Goal: Information Seeking & Learning: Learn about a topic

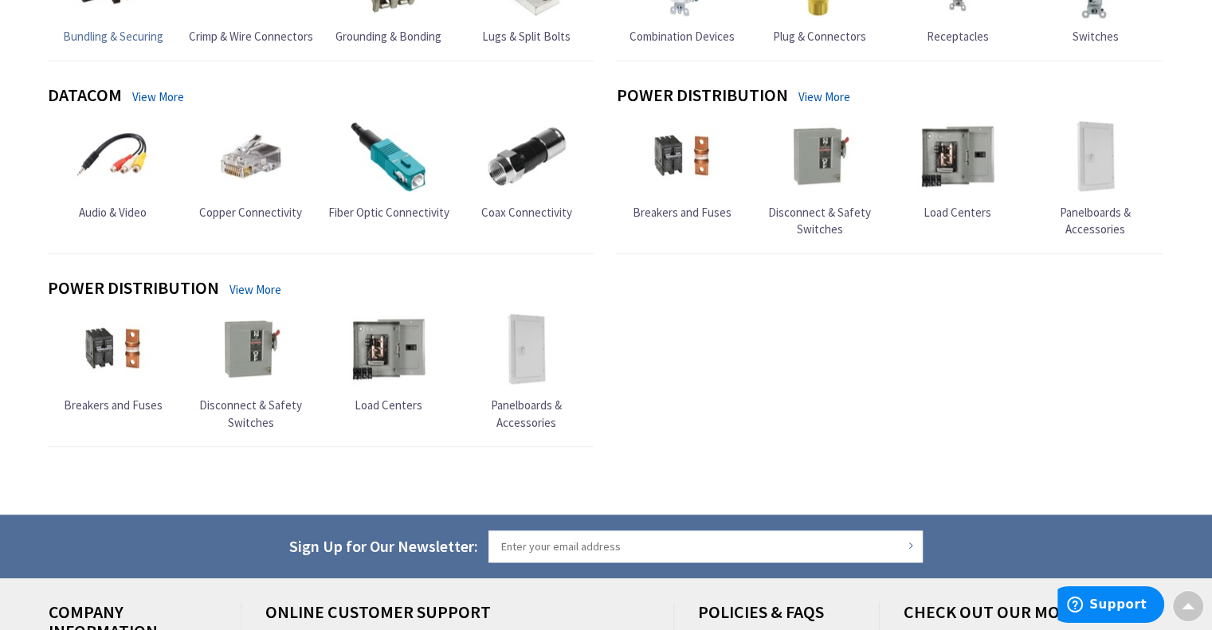
scroll to position [1367, 0]
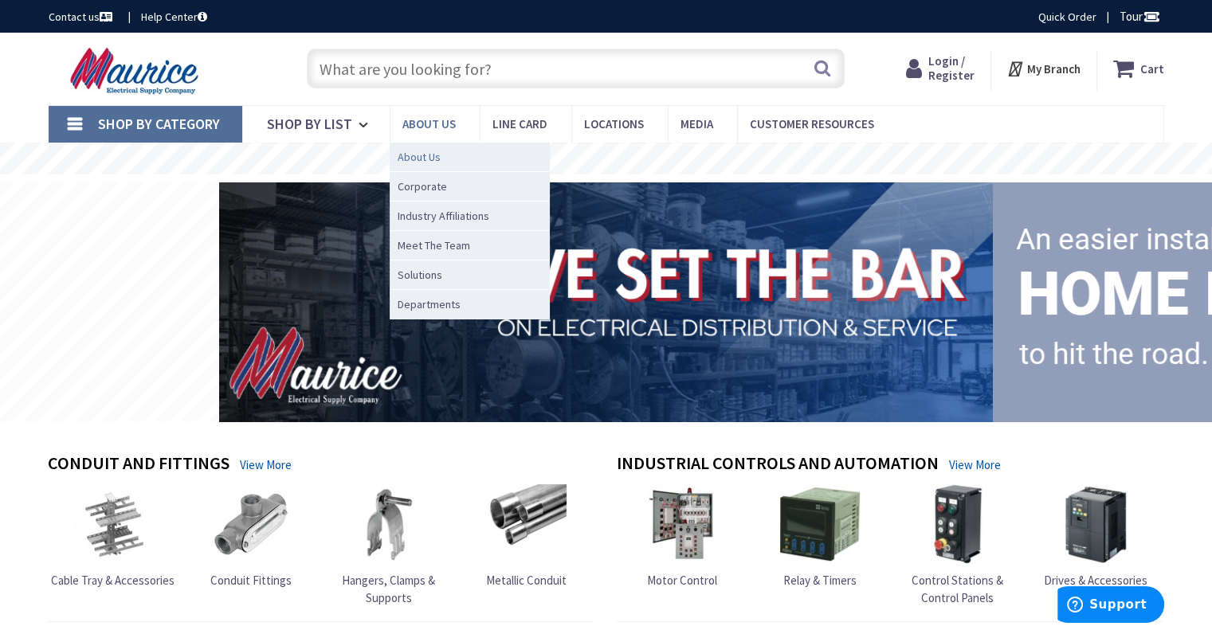
click at [421, 155] on span "About Us" at bounding box center [418, 157] width 43 height 16
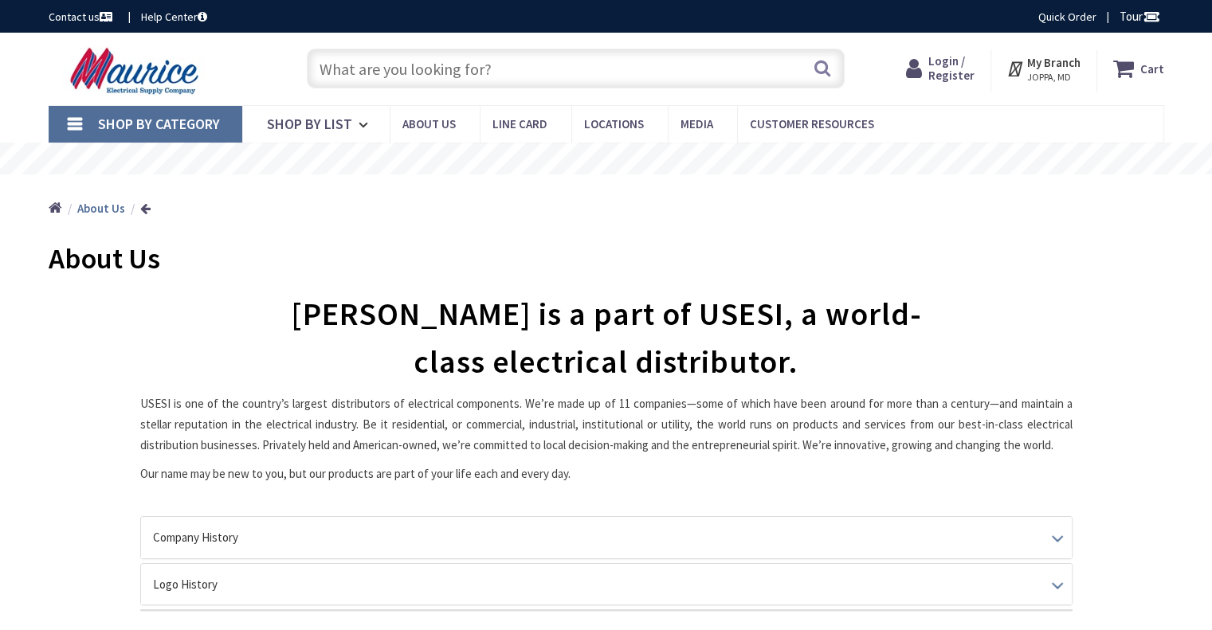
scroll to position [80, 0]
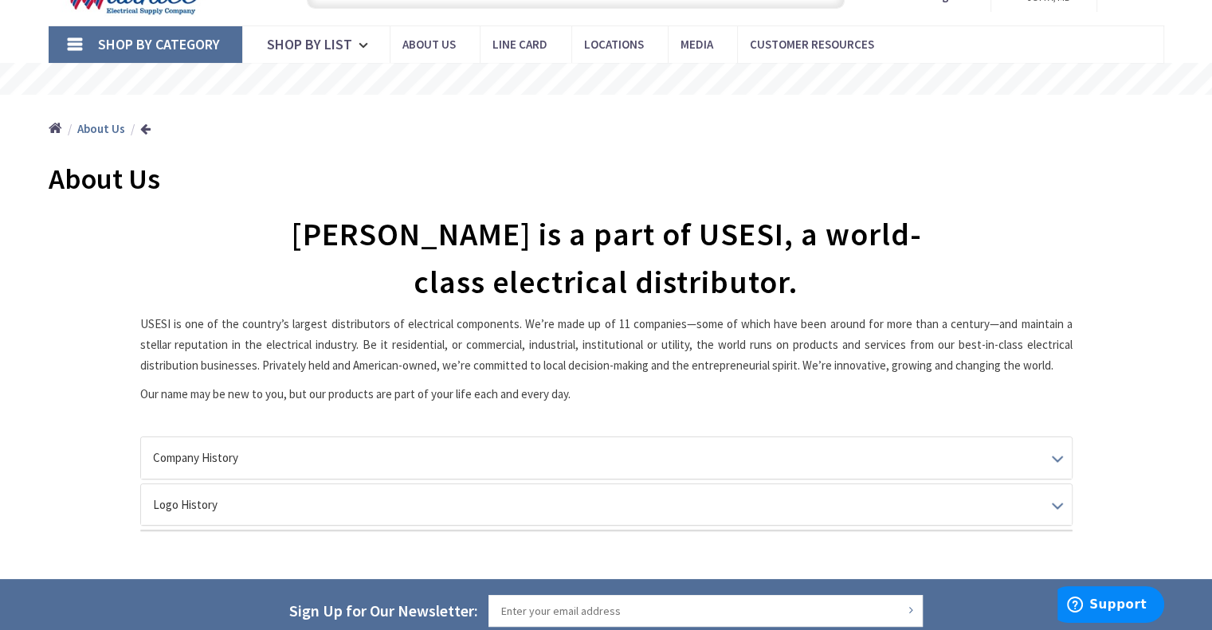
click at [280, 281] on h1 "[PERSON_NAME] is a part of USESI, a world-class electrical distributor." at bounding box center [606, 258] width 652 height 96
